Goal: Task Accomplishment & Management: Use online tool/utility

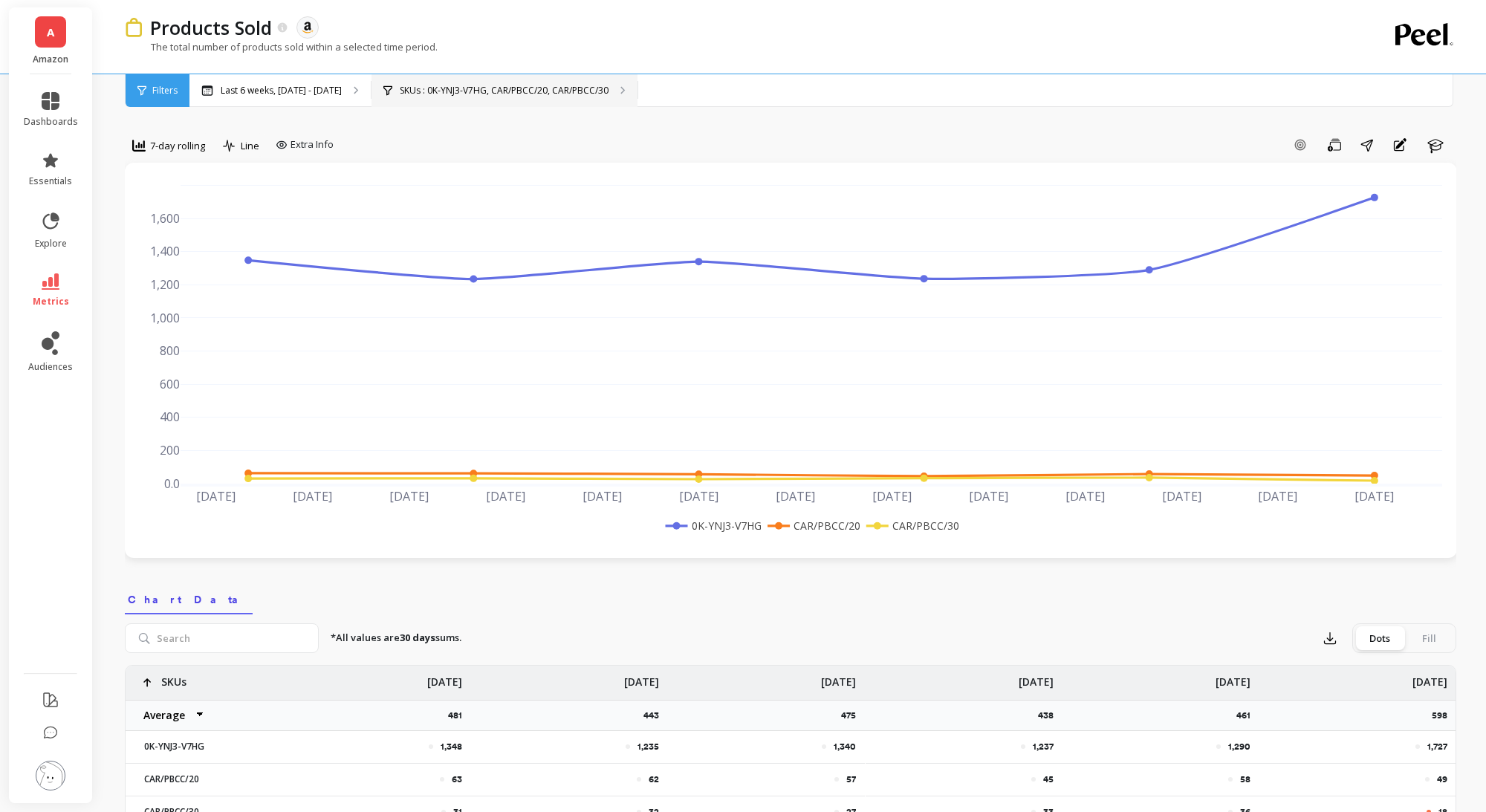
click at [438, 91] on p "SKUs : 0K-YNJ3-V7HG, CAR/PBCC/20, CAR/PBCC/30" at bounding box center [504, 90] width 208 height 12
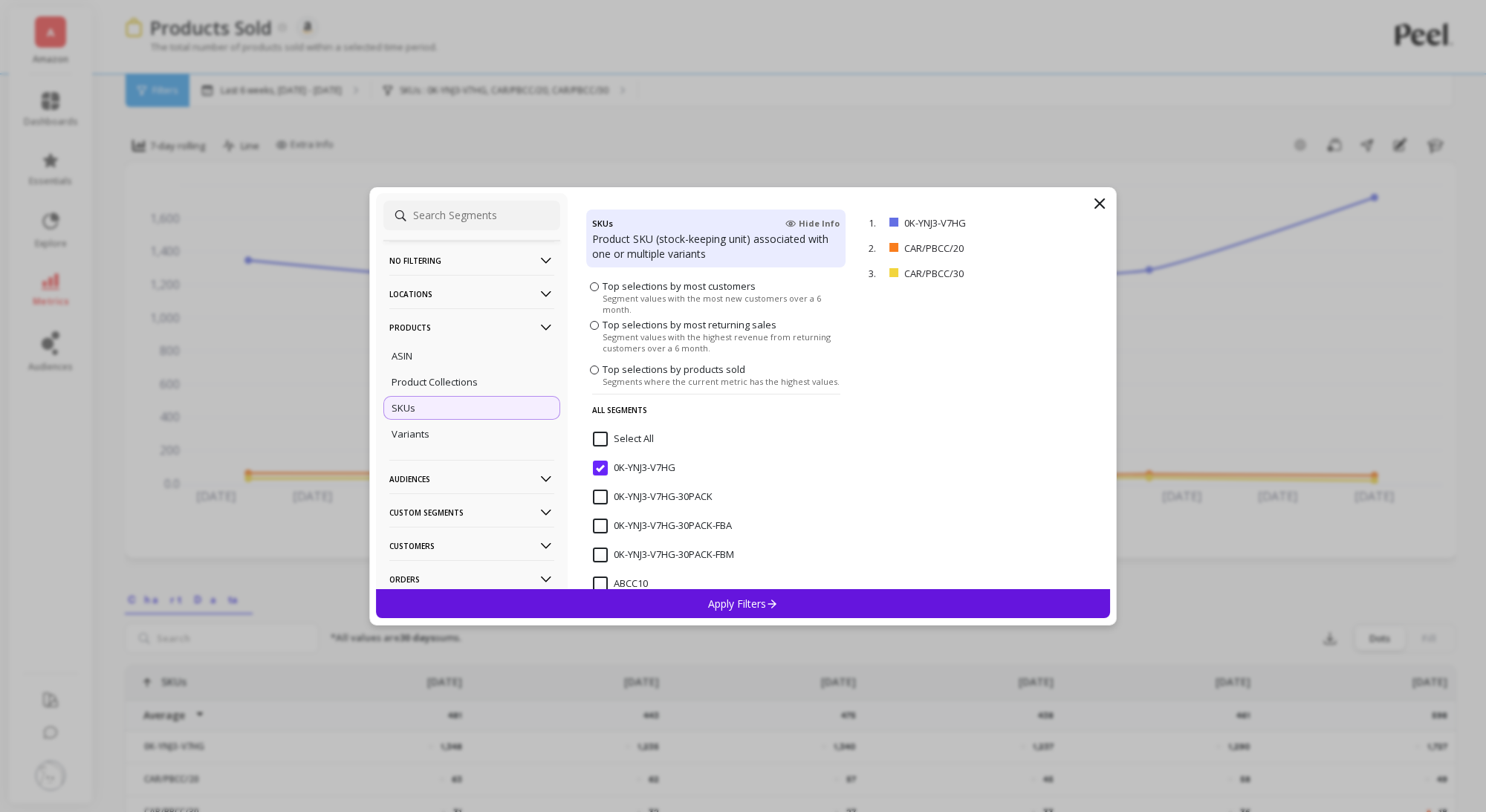
click at [606, 466] on input "0K-YNJ3-V7HG" at bounding box center [634, 468] width 82 height 15
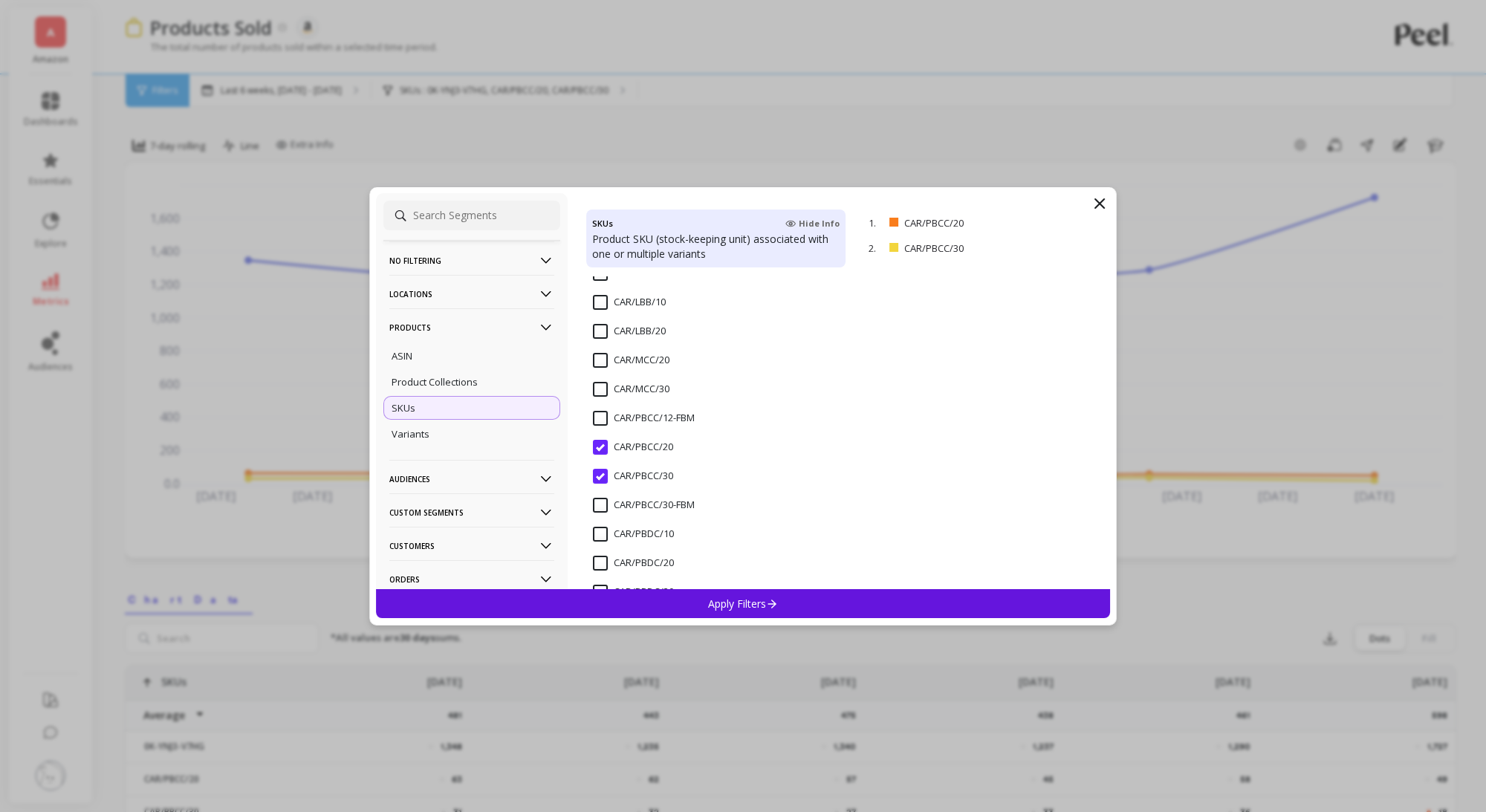
scroll to position [1768, 0]
click at [600, 415] on input "CAR/PBCC/30" at bounding box center [633, 418] width 80 height 15
click at [600, 389] on input "CAR/PBCC/20" at bounding box center [633, 390] width 80 height 15
click at [598, 424] on input "CAR_SPB_12CT_54GR" at bounding box center [651, 426] width 115 height 15
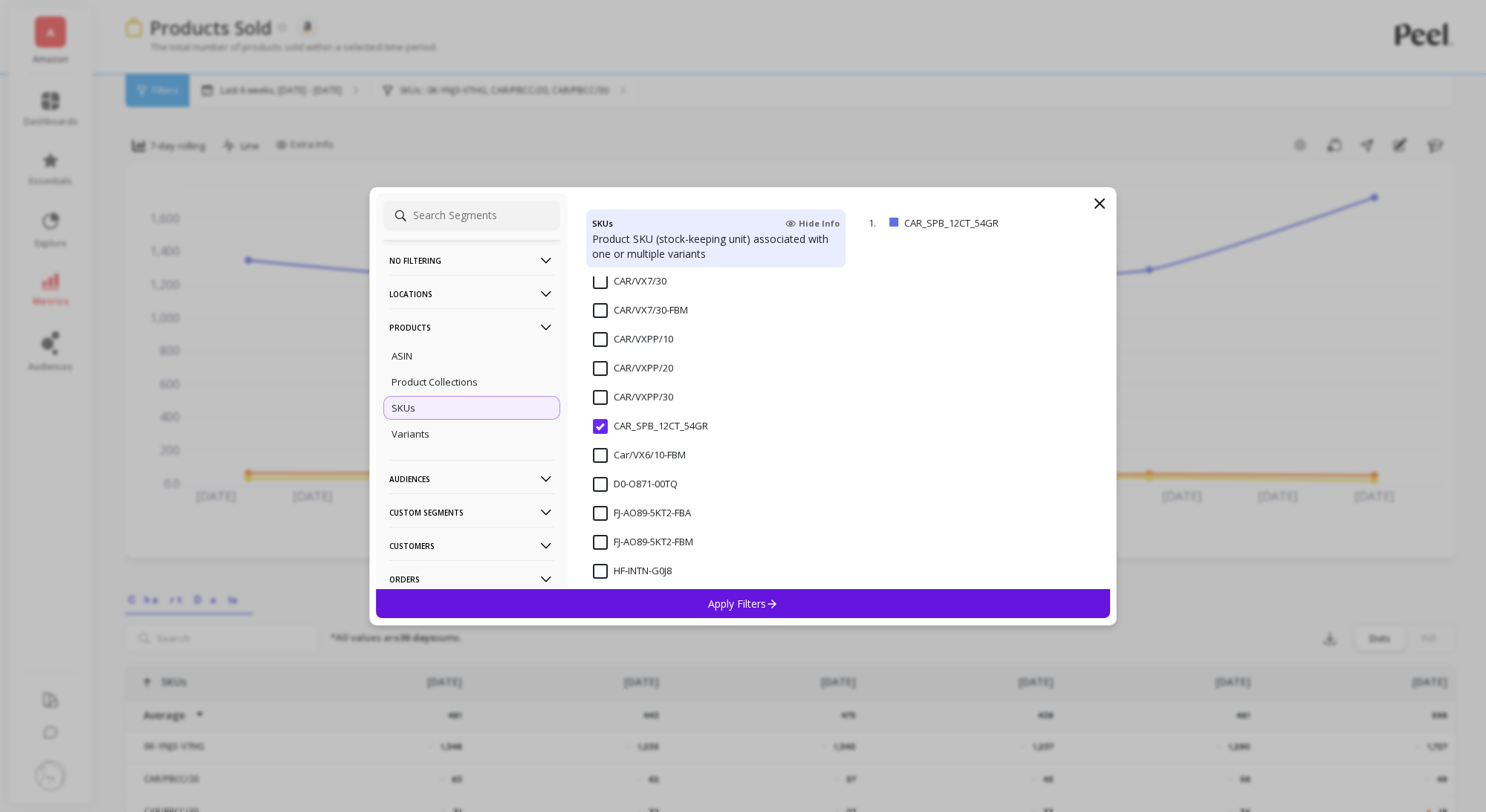
click at [693, 614] on div "Apply Filters" at bounding box center [743, 603] width 734 height 29
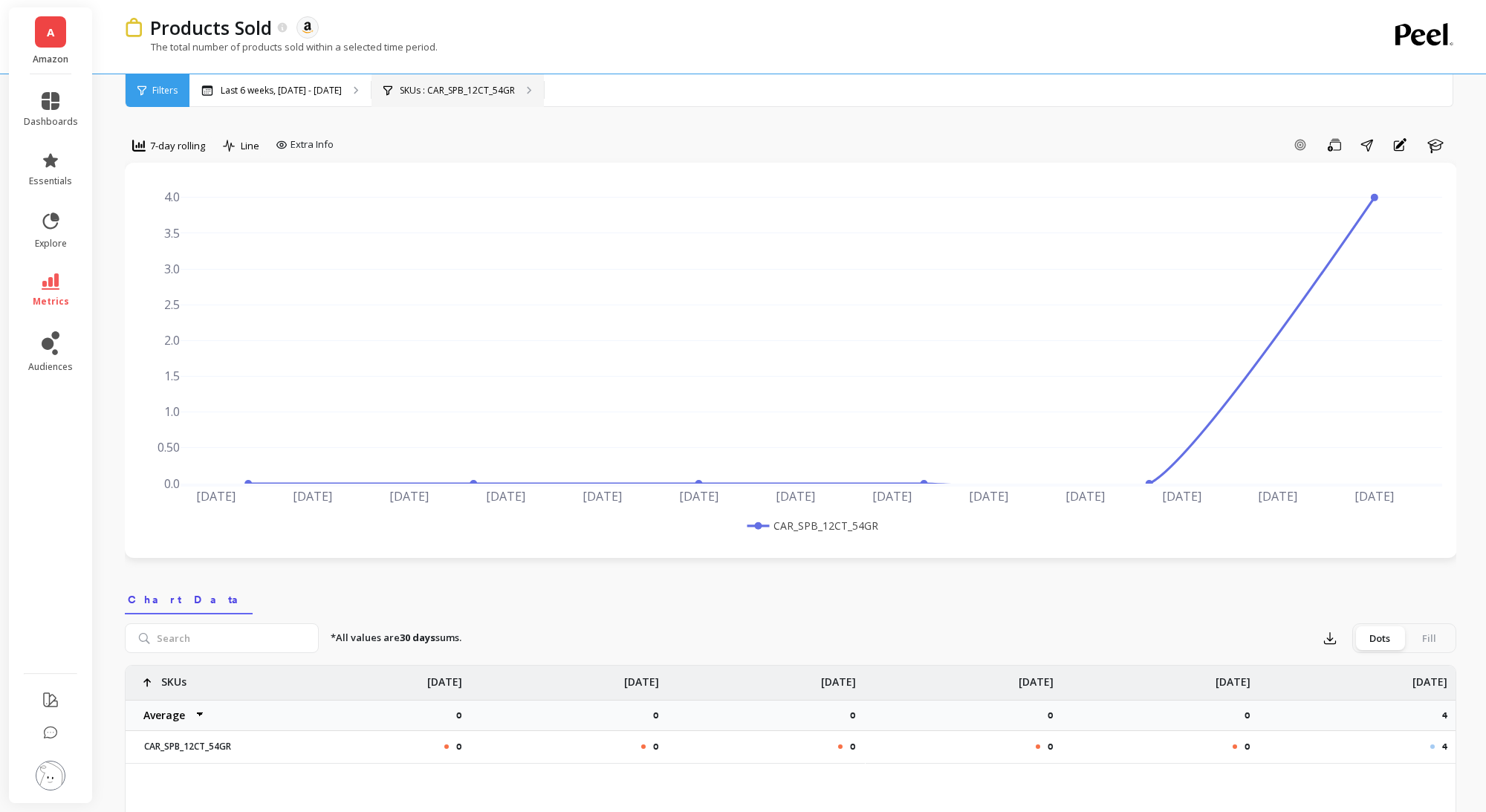
click at [436, 106] on div "SKUs : CAR_SPB_12CT_54GR" at bounding box center [458, 90] width 172 height 33
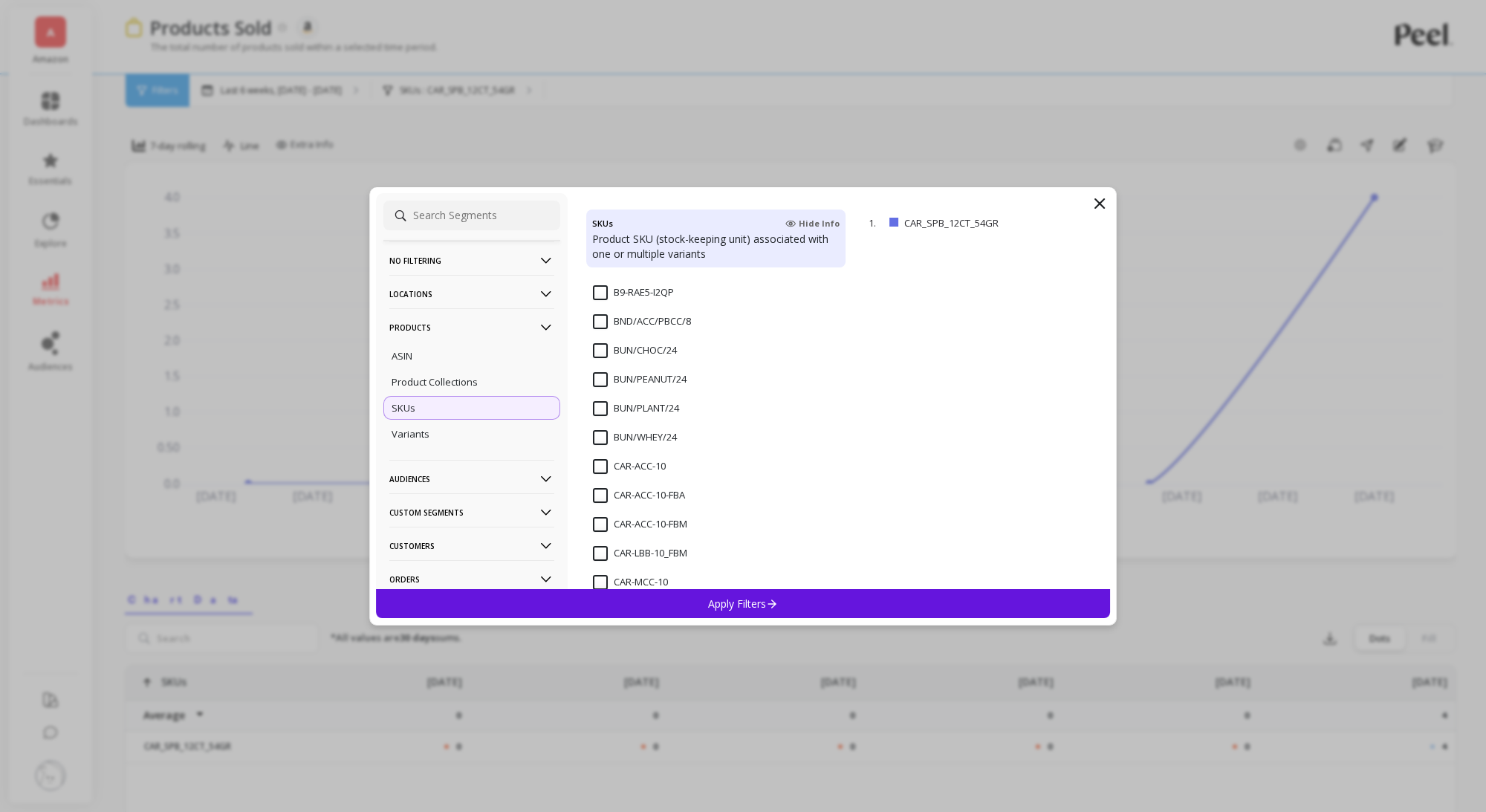
scroll to position [759, 0]
click at [598, 504] on input "CAR-ACC-10-FBA" at bounding box center [639, 502] width 92 height 15
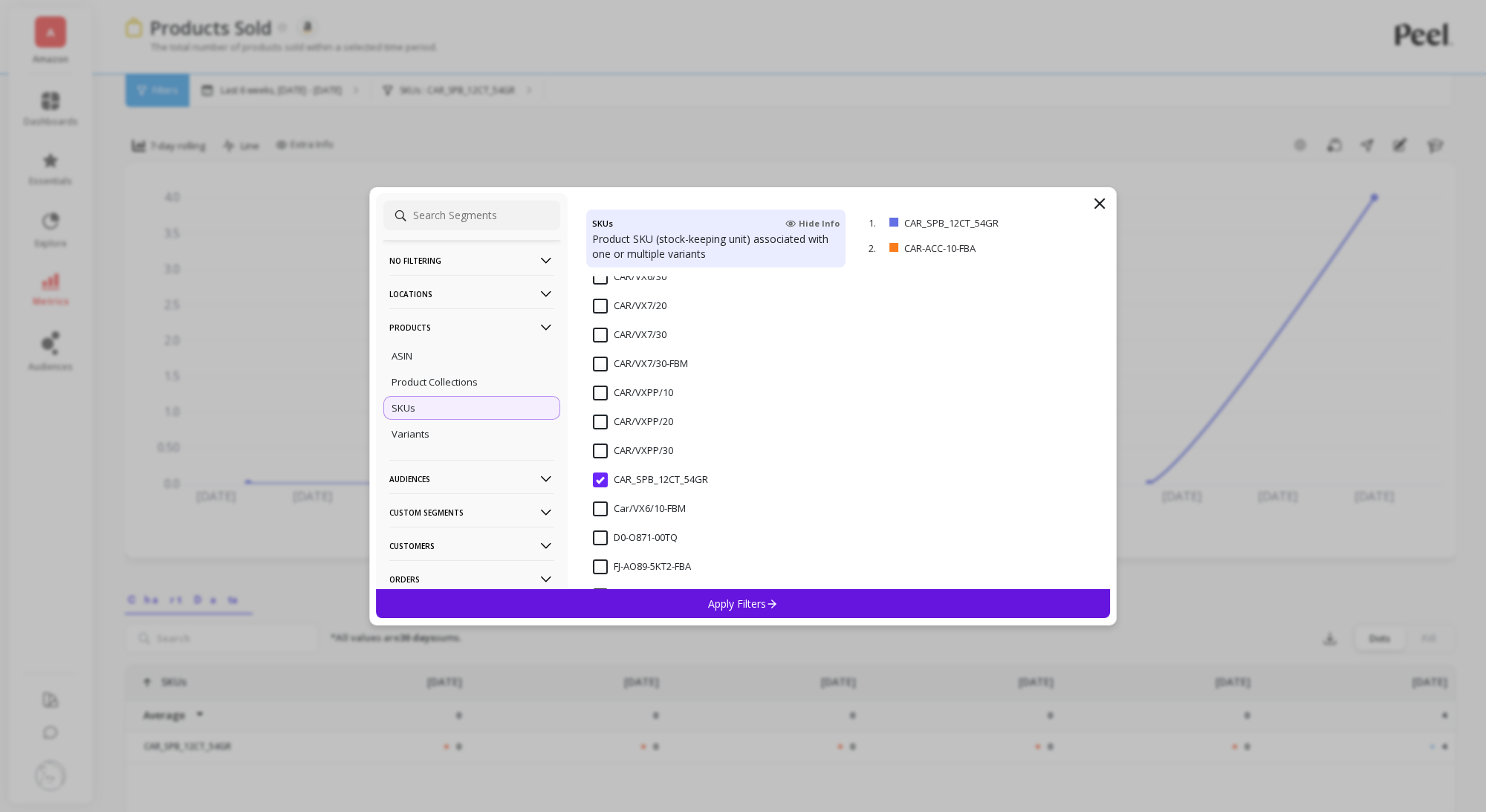
click at [602, 473] on input "CAR_SPB_12CT_54GR" at bounding box center [651, 480] width 115 height 15
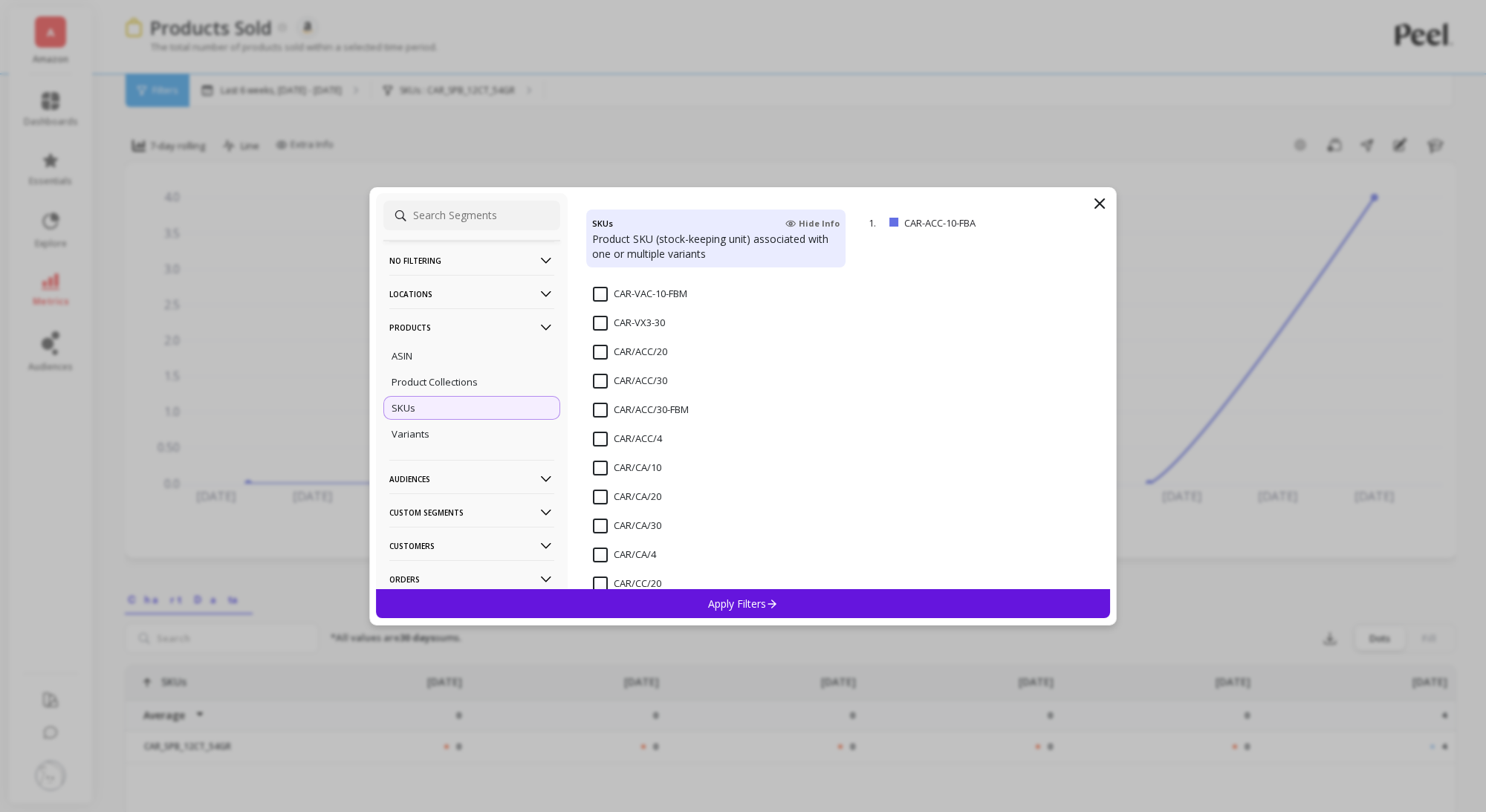
scroll to position [1258, 0]
click at [598, 320] on input "CAR/ACC/20" at bounding box center [630, 321] width 74 height 15
click at [598, 345] on input "CAR/ACC/30" at bounding box center [630, 349] width 74 height 15
click at [717, 600] on p "Apply Filters" at bounding box center [744, 604] width 71 height 14
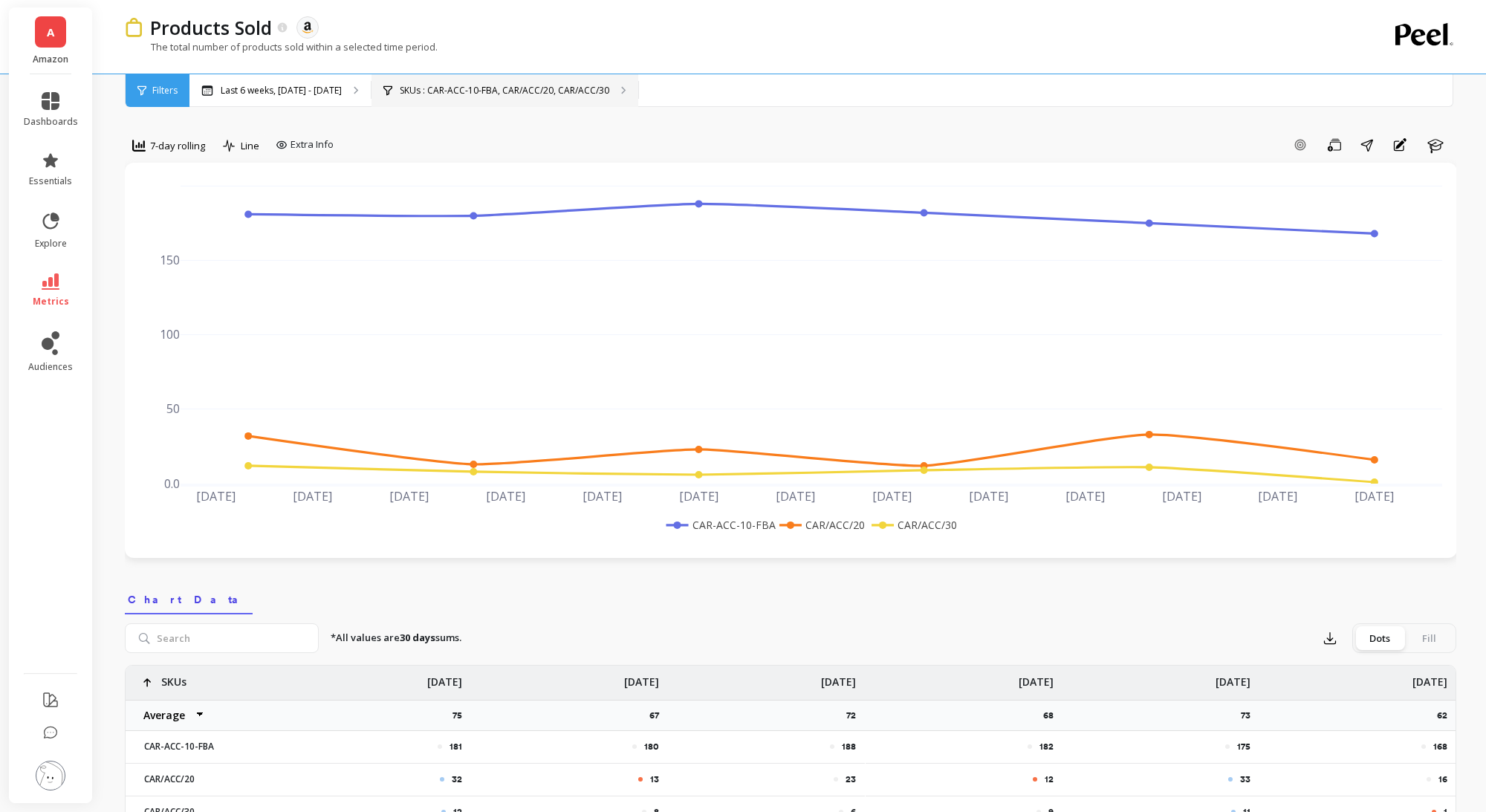
click at [550, 102] on div "SKUs : CAR-ACC-10-FBA, CAR/ACC/20, CAR/ACC/30" at bounding box center [504, 90] width 267 height 33
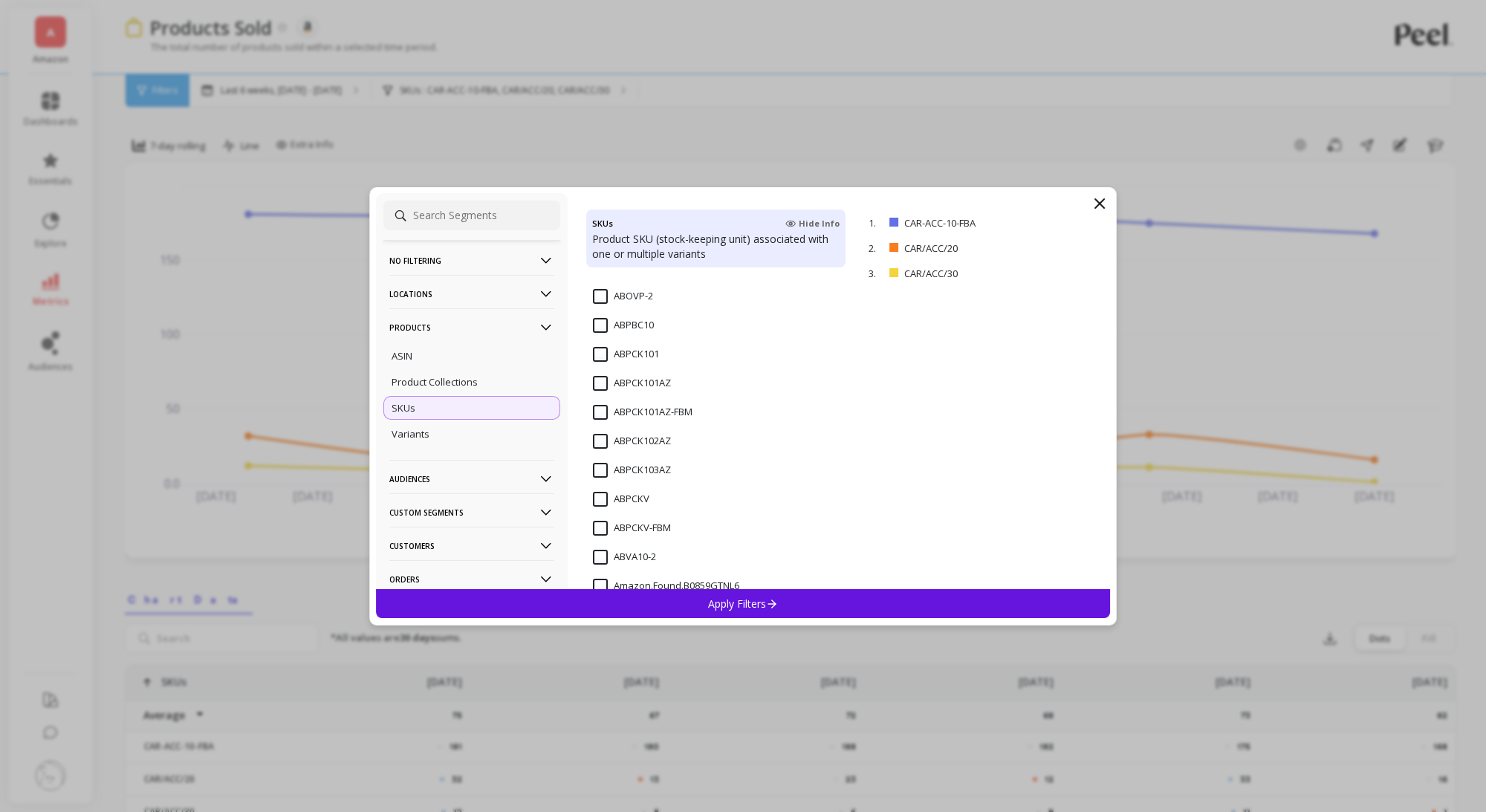
scroll to position [330, 0]
click at [598, 414] on input "ABPCK101" at bounding box center [626, 409] width 66 height 15
click at [598, 411] on input "ABPCK101" at bounding box center [626, 409] width 66 height 15
click at [602, 438] on input "ABPCK101AZ" at bounding box center [632, 438] width 78 height 15
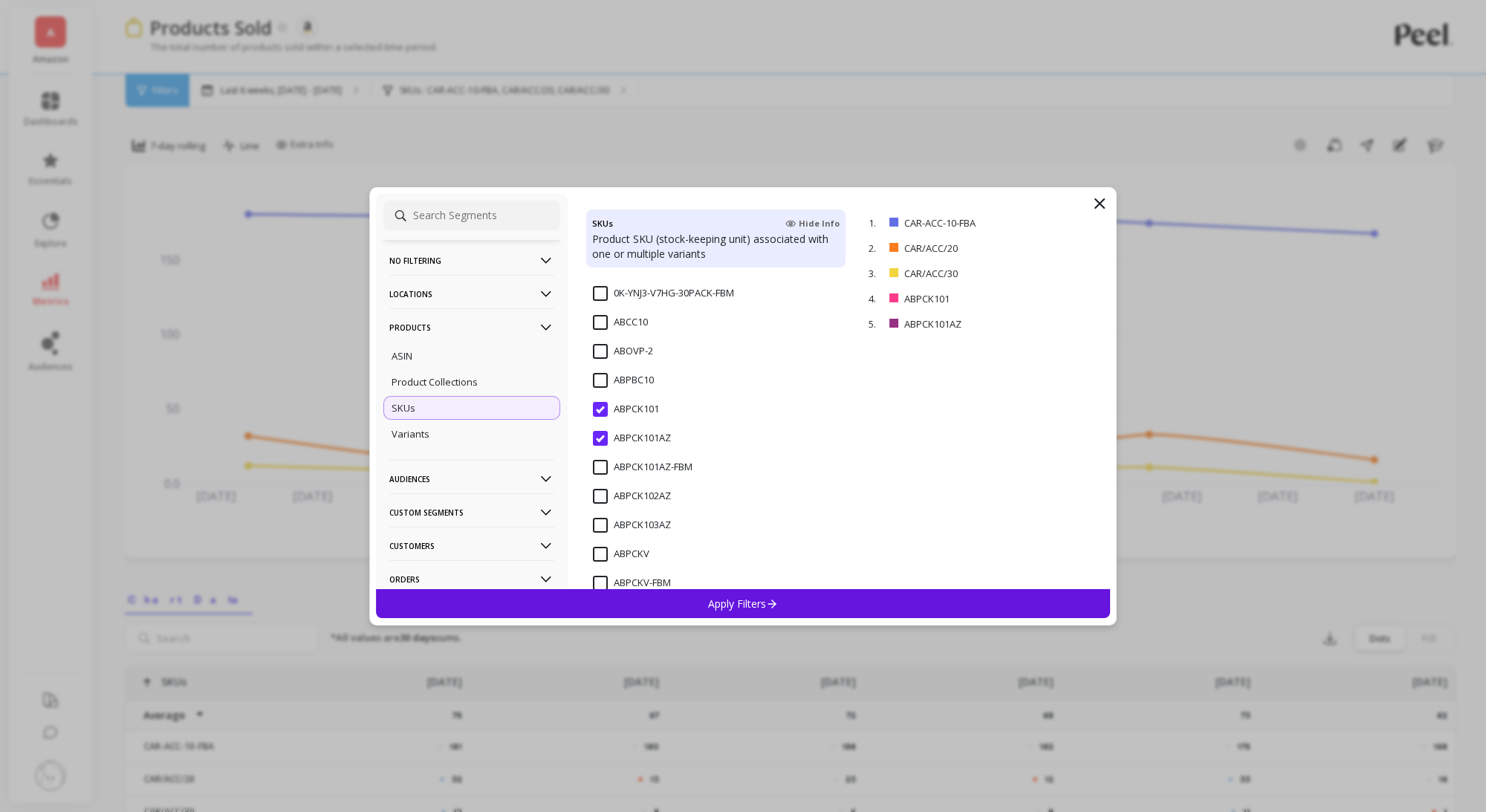
click at [602, 410] on input "ABPCK101" at bounding box center [626, 409] width 66 height 15
click at [602, 453] on input "CAR-ACC-10-FBA" at bounding box center [639, 459] width 92 height 15
click at [602, 413] on input "CAR/ACC/20" at bounding box center [630, 410] width 74 height 15
click at [602, 428] on div "CAR/ACC/30" at bounding box center [716, 447] width 260 height 44
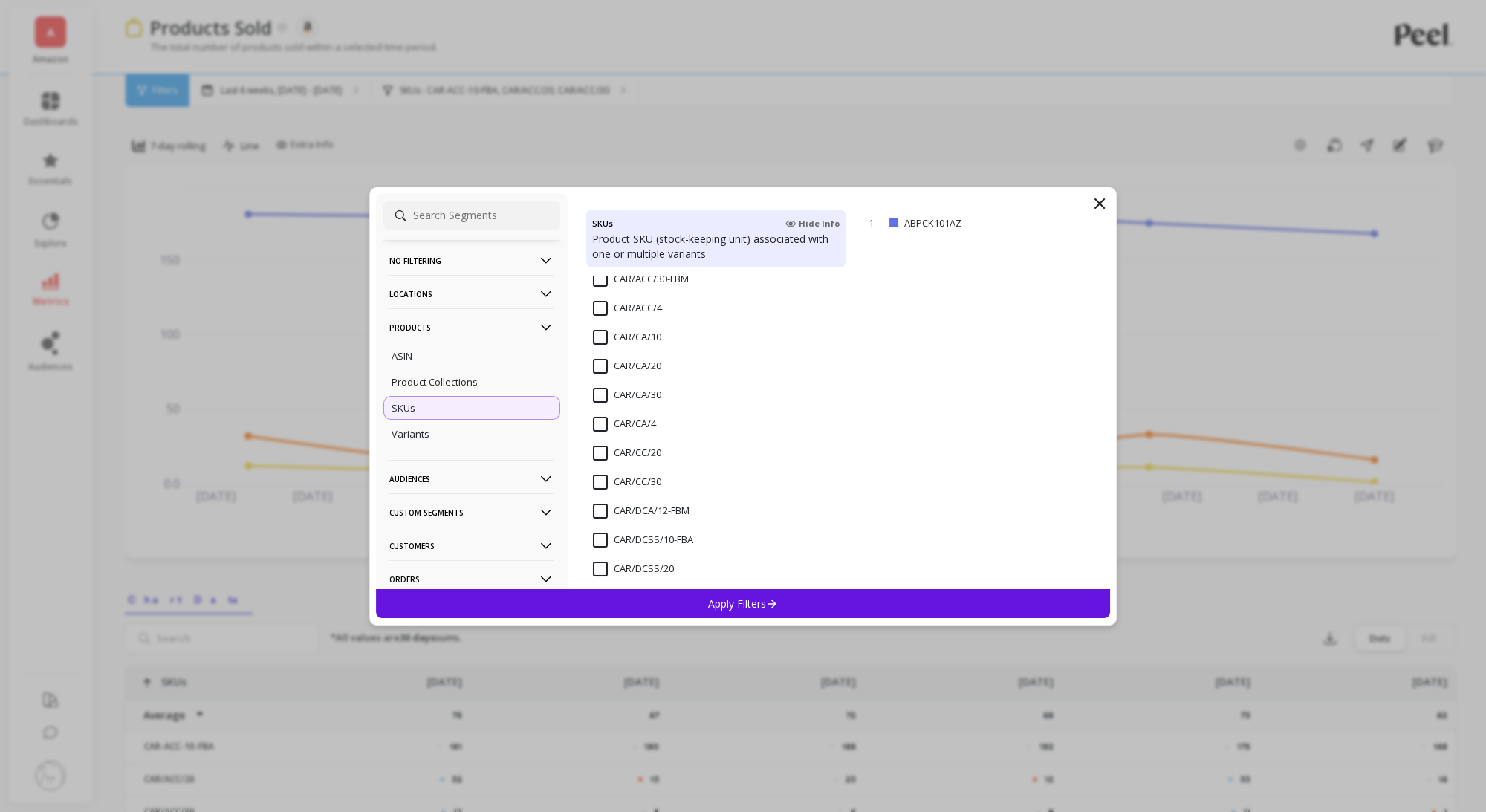
scroll to position [1362, 0]
click at [598, 451] on input "CAR/CC/20" at bounding box center [627, 449] width 68 height 15
click at [598, 465] on div "CAR/CC/30" at bounding box center [716, 487] width 260 height 44
click at [670, 596] on div "Apply Filters" at bounding box center [743, 603] width 734 height 29
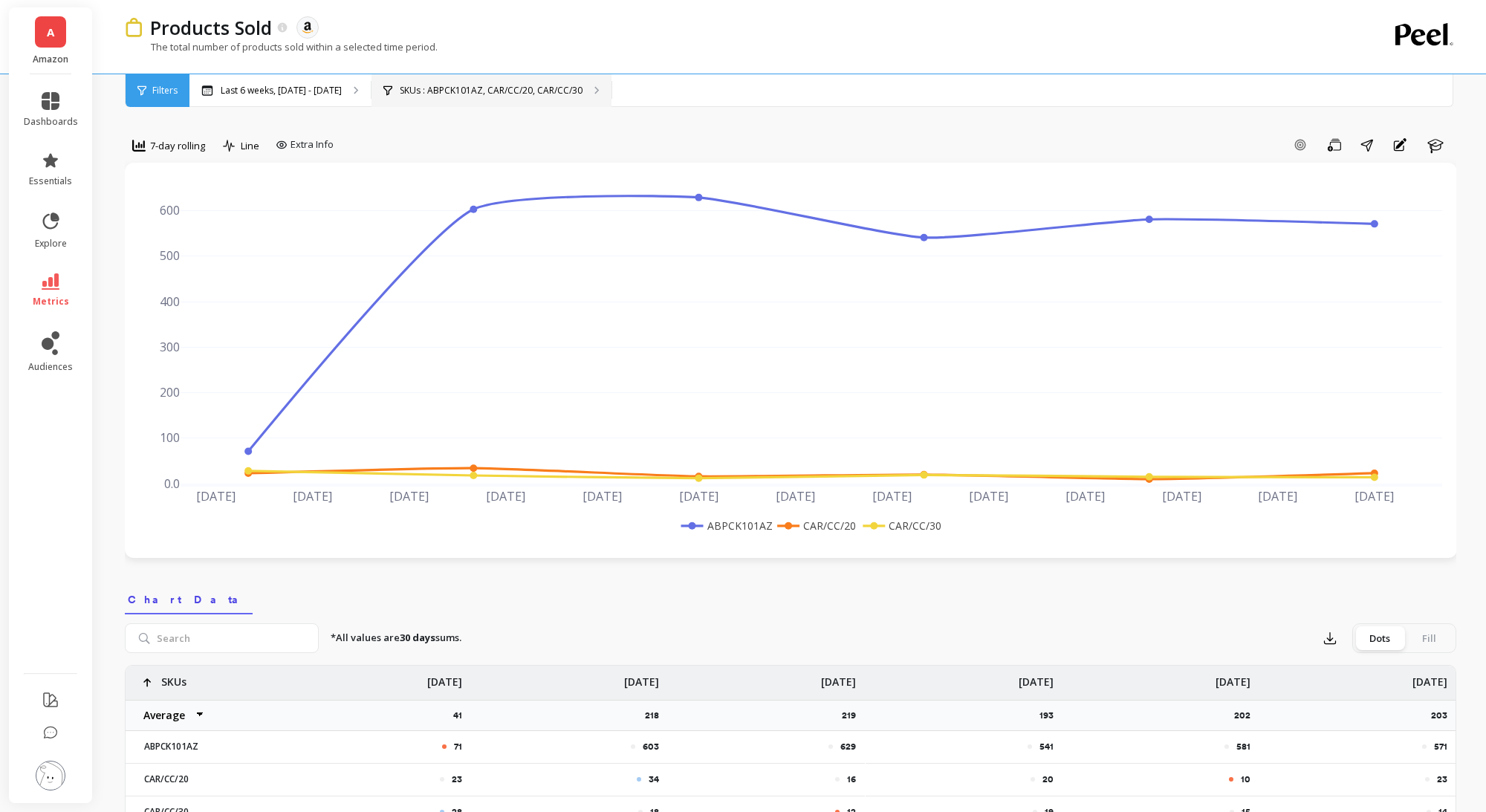
click at [497, 103] on div "SKUs : ABPCK101AZ, CAR/CC/20, CAR/CC/30" at bounding box center [491, 90] width 240 height 33
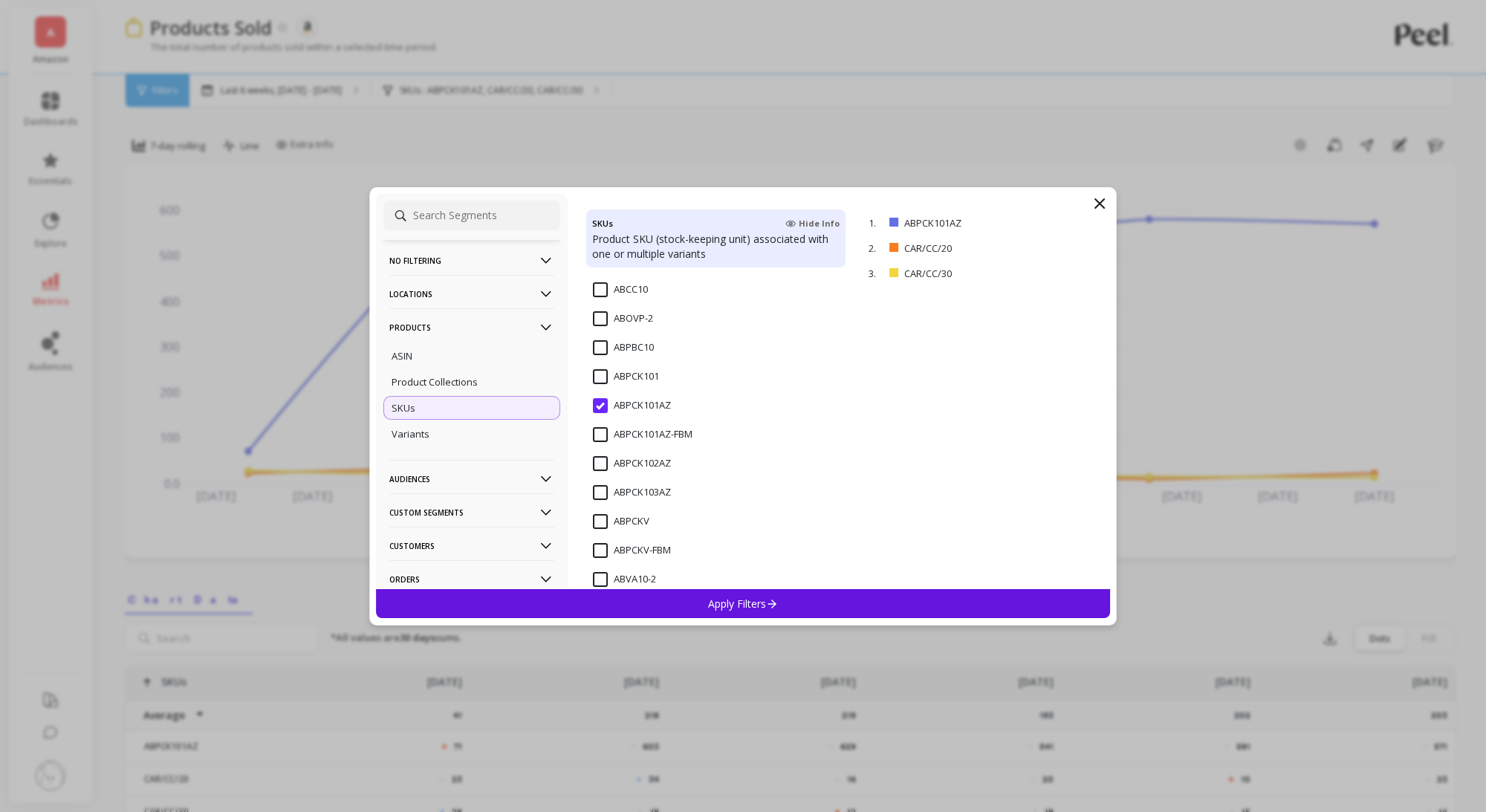
click at [604, 401] on input "ABPCK101AZ" at bounding box center [632, 405] width 78 height 15
click at [600, 401] on input "CAR/CC/20" at bounding box center [627, 399] width 68 height 15
click at [600, 420] on input "CAR/CC/30" at bounding box center [627, 427] width 68 height 15
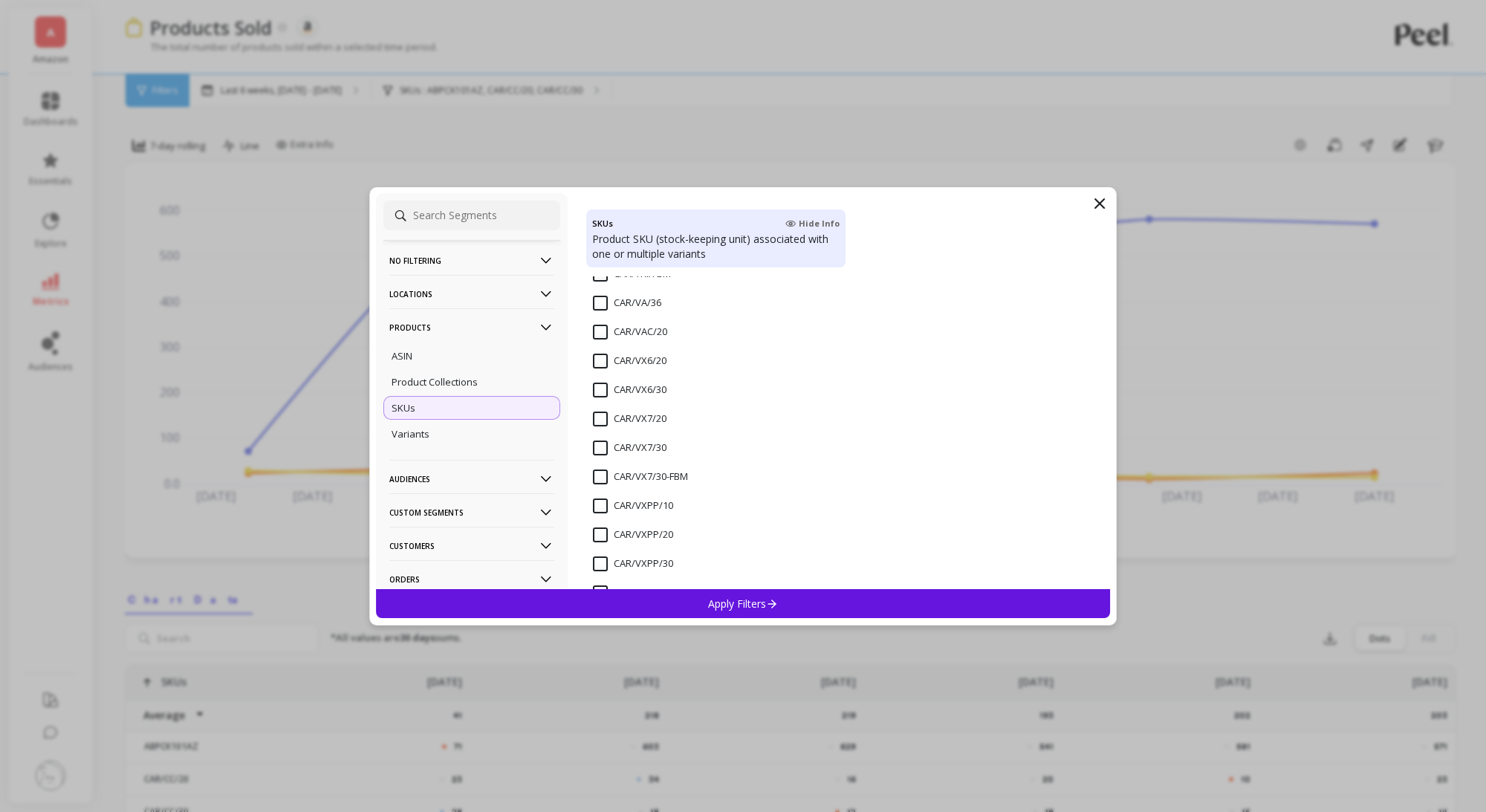
click at [600, 383] on input "CAR/VX6/30" at bounding box center [630, 390] width 74 height 15
click at [600, 363] on input "CAR/VX6/20" at bounding box center [630, 361] width 74 height 15
click at [597, 441] on input "VX6-FBA" at bounding box center [622, 443] width 58 height 15
click at [684, 597] on div "Apply Filters" at bounding box center [743, 603] width 734 height 29
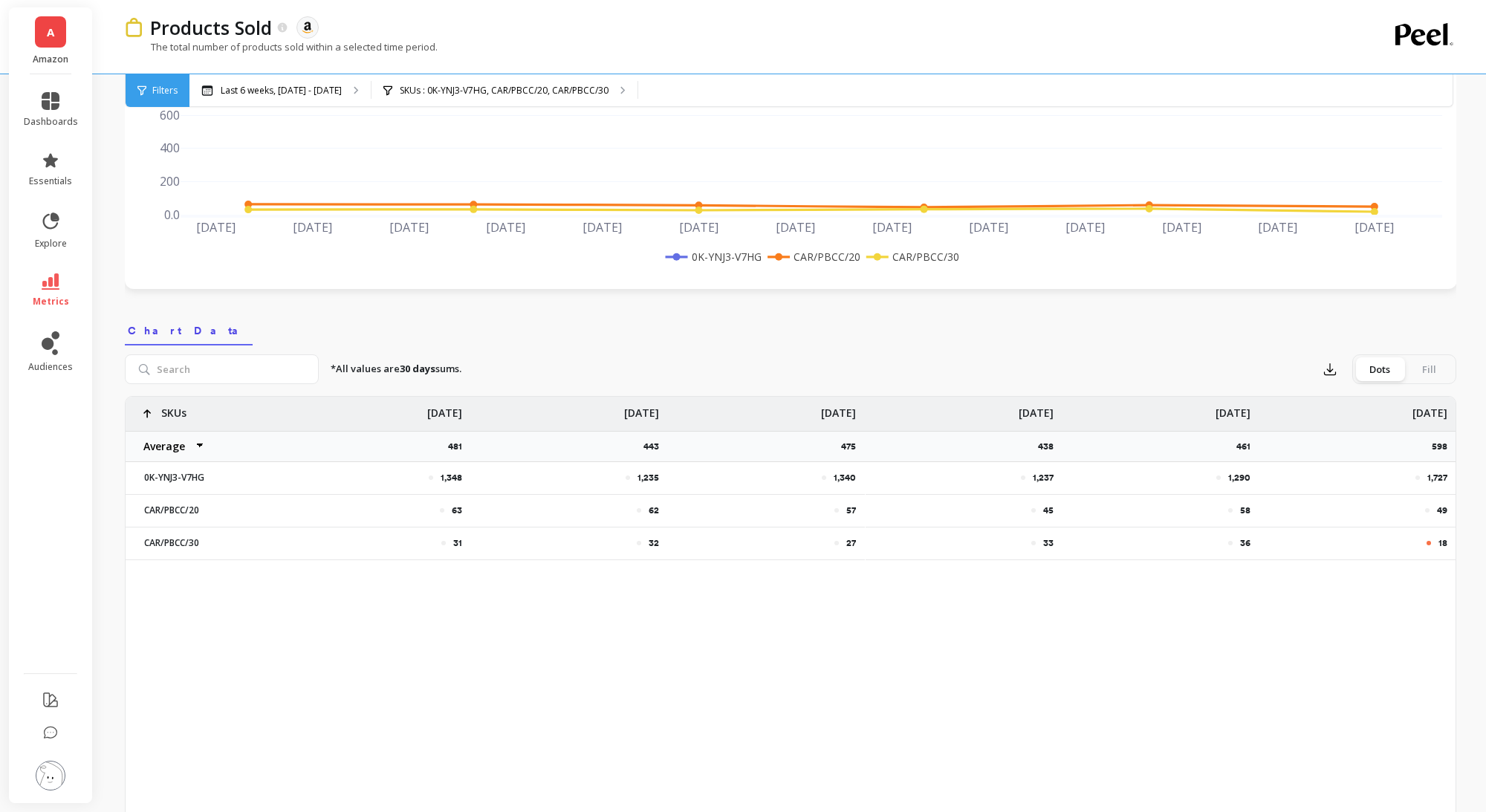
scroll to position [346, 0]
